Goal: Task Accomplishment & Management: Use online tool/utility

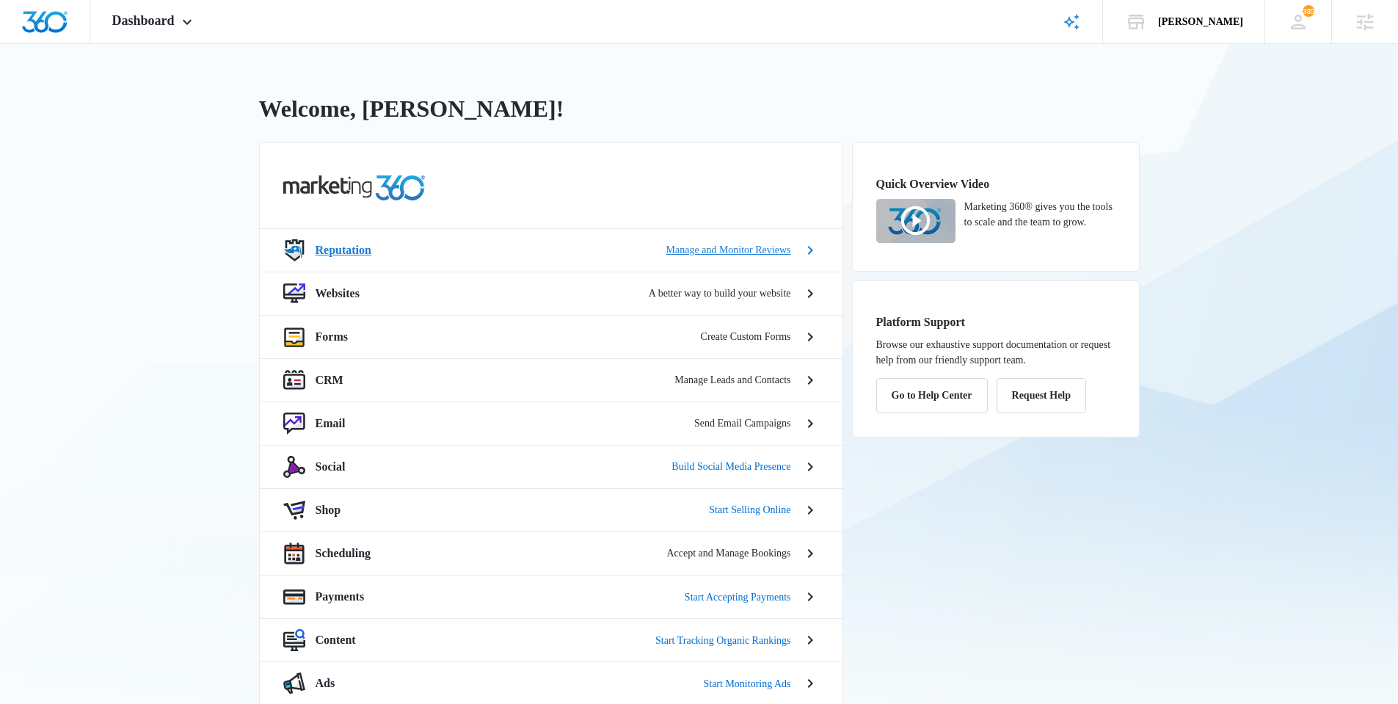
click at [332, 245] on p "Reputation" at bounding box center [344, 250] width 56 height 18
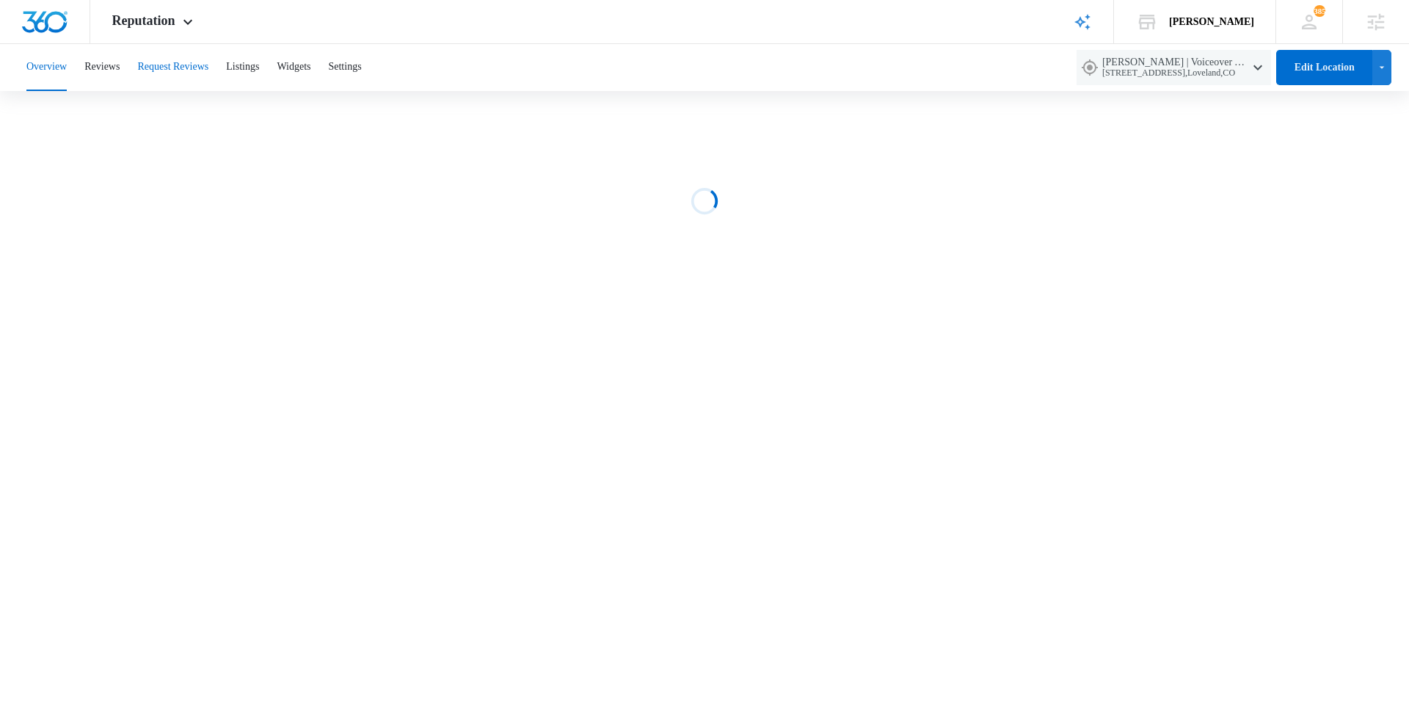
click at [189, 71] on button "Request Reviews" at bounding box center [172, 67] width 71 height 47
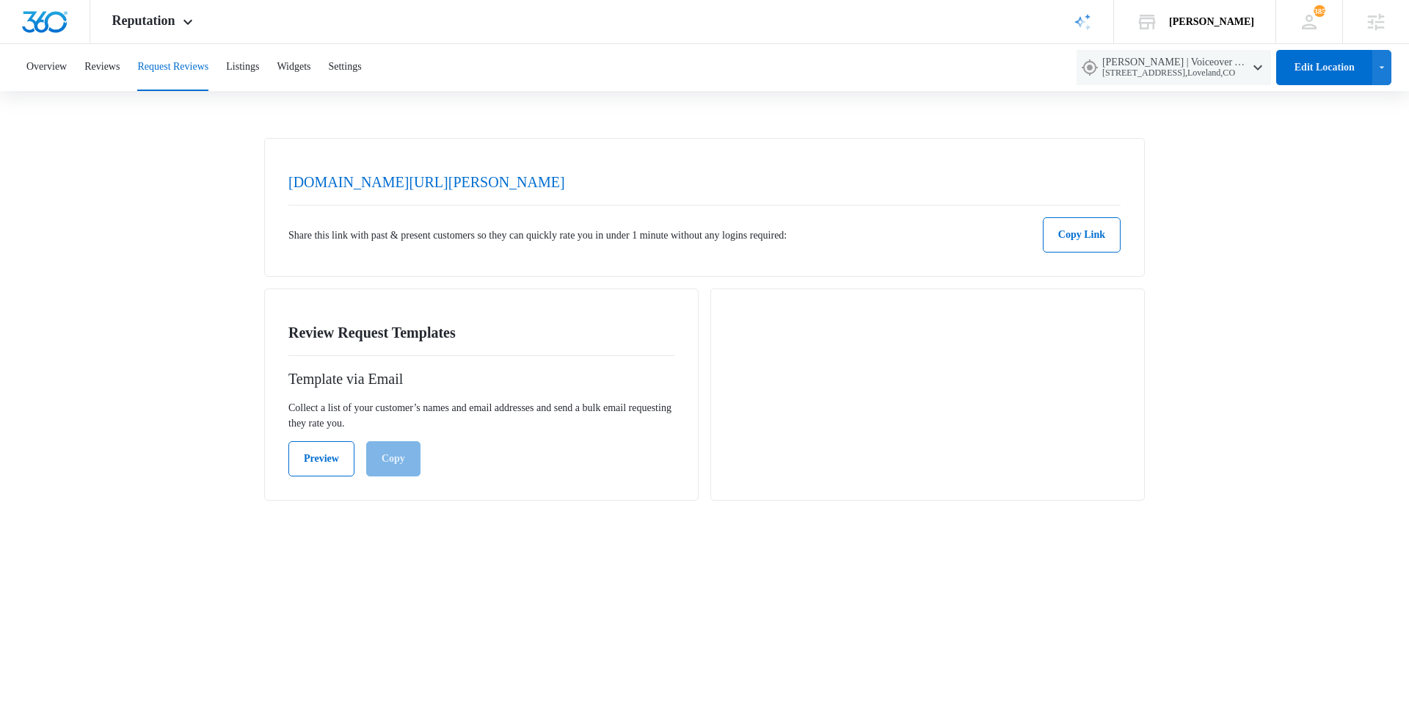
click at [214, 327] on div "[DOMAIN_NAME][URL][PERSON_NAME] Share this link with past & present customers s…" at bounding box center [704, 328] width 1409 height 380
click at [316, 461] on button "Preview" at bounding box center [321, 458] width 66 height 35
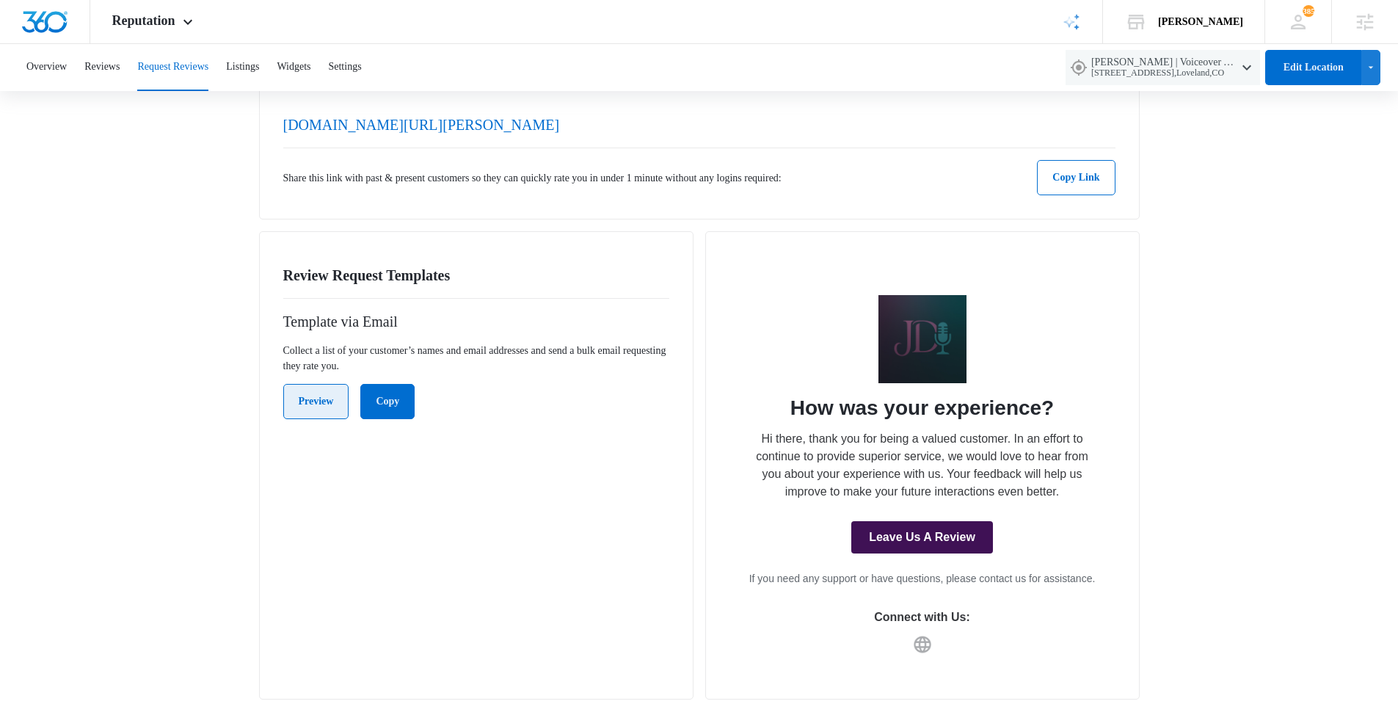
scroll to position [70, 0]
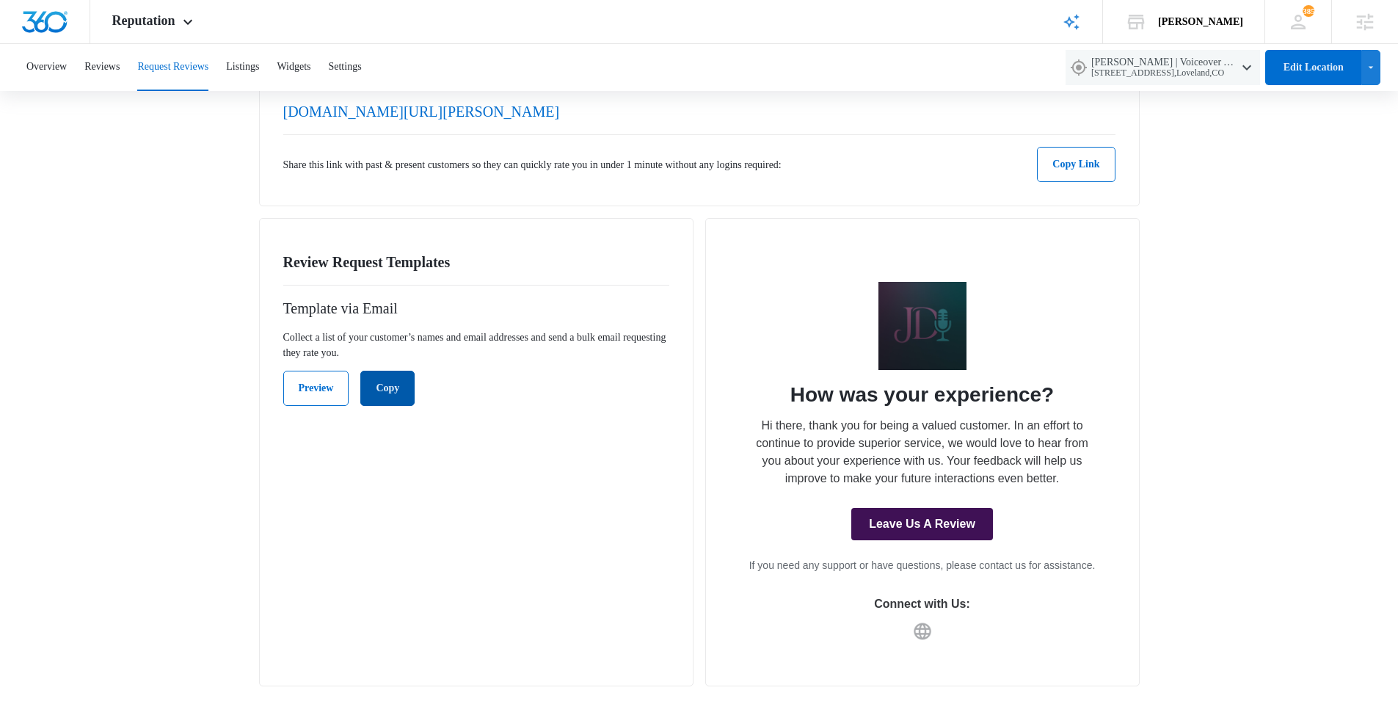
click at [386, 383] on button "Copy" at bounding box center [387, 388] width 54 height 35
click at [920, 523] on link "Leave Us A Review" at bounding box center [922, 524] width 142 height 32
click at [600, 523] on div "Review Request Templates Template via Email Collect a list of your customer’s n…" at bounding box center [476, 452] width 434 height 468
